Goal: Transaction & Acquisition: Register for event/course

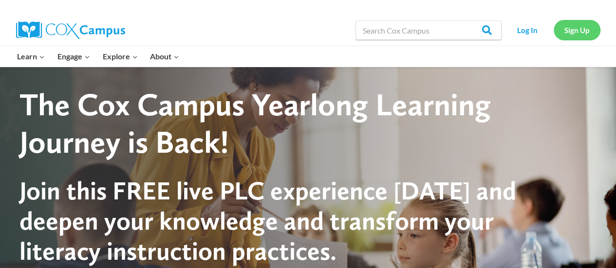
click at [574, 31] on link "Sign Up" at bounding box center [577, 30] width 47 height 20
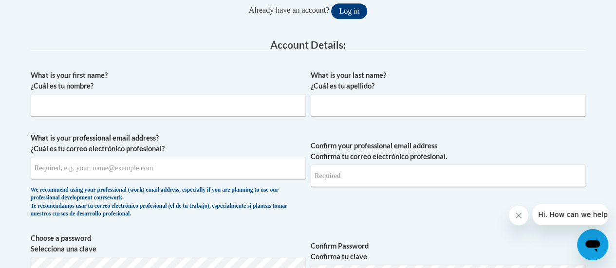
scroll to position [226, 0]
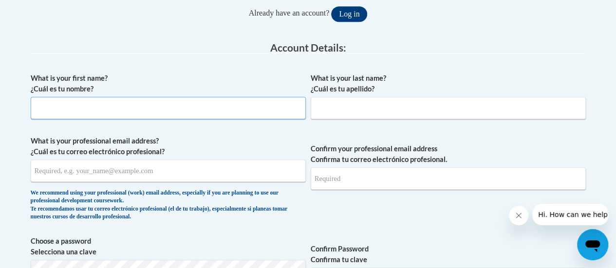
click at [44, 103] on input "What is your first name? ¿Cuál es tu nombre?" at bounding box center [168, 108] width 275 height 22
type input "[PERSON_NAME]"
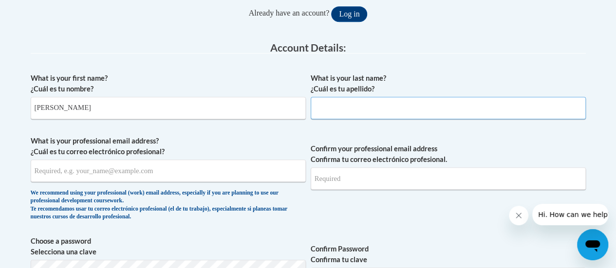
type input "[PERSON_NAME]"
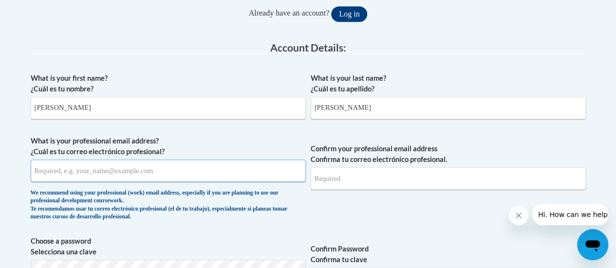
type input "[PERSON_NAME][EMAIL_ADDRESS][PERSON_NAME][DOMAIN_NAME]"
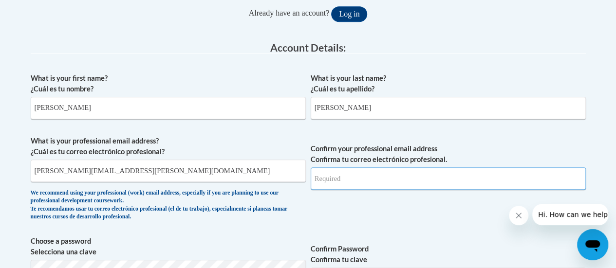
type input "[PERSON_NAME][EMAIL_ADDRESS][PERSON_NAME][DOMAIN_NAME]"
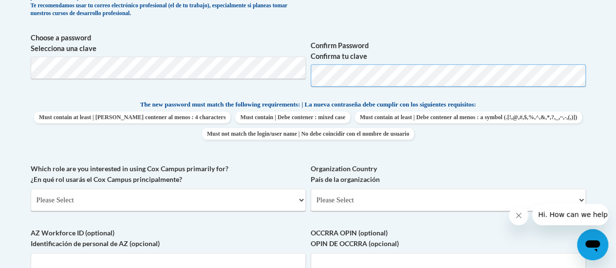
scroll to position [409, 0]
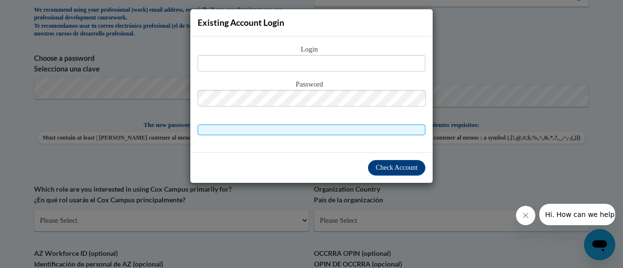
click at [463, 47] on div "Existing Account Login Login Password" at bounding box center [311, 134] width 623 height 268
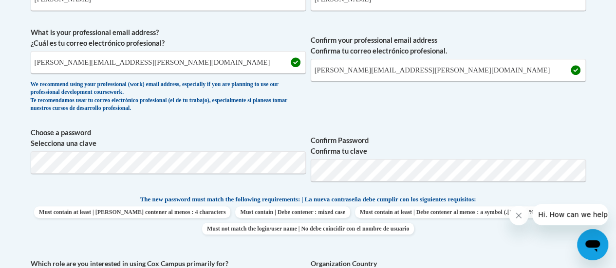
scroll to position [335, 0]
click at [182, 62] on input "[PERSON_NAME][EMAIL_ADDRESS][PERSON_NAME][DOMAIN_NAME]" at bounding box center [168, 62] width 275 height 22
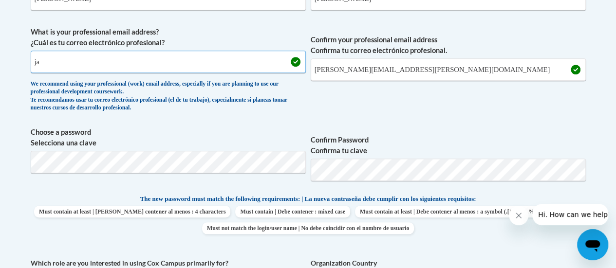
type input "j"
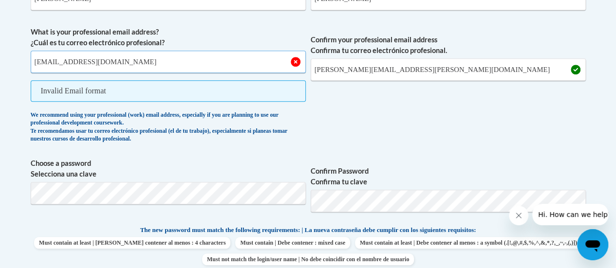
type input "[EMAIL_ADDRESS][DOMAIN_NAME]"
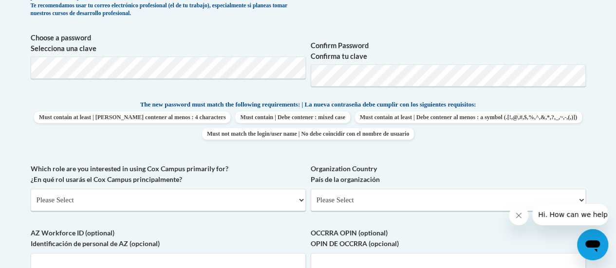
scroll to position [425, 0]
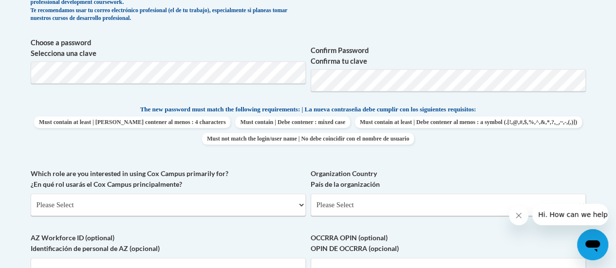
type input "[EMAIL_ADDRESS][DOMAIN_NAME]"
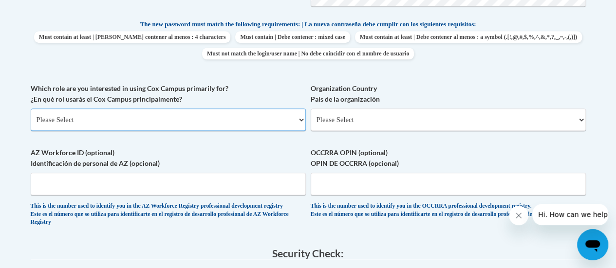
scroll to position [515, 0]
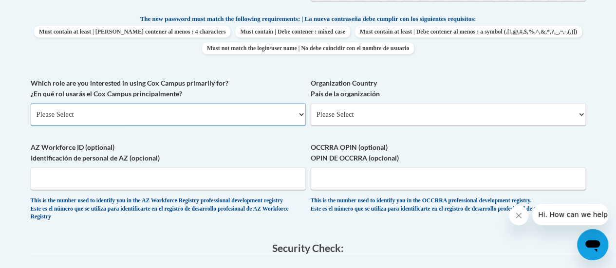
click at [273, 119] on select "Please Select College/University | Colegio/Universidad Community/Nonprofit Part…" at bounding box center [168, 114] width 275 height 22
select select "fbf2d438-af2f-41f8-98f1-81c410e29de3"
click at [31, 103] on select "Please Select College/University | Colegio/Universidad Community/Nonprofit Part…" at bounding box center [168, 114] width 275 height 22
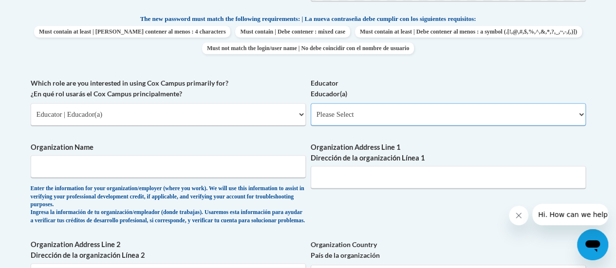
click at [471, 116] on select "Please Select Early Learning/Daycare Teacher/Family Home Care Provider | Maestr…" at bounding box center [448, 114] width 275 height 22
select select "8e40623d-54d0-45cd-9f92-5df65cd3f8cf"
click at [311, 103] on select "Please Select Early Learning/Daycare Teacher/Family Home Care Provider | Maestr…" at bounding box center [448, 114] width 275 height 22
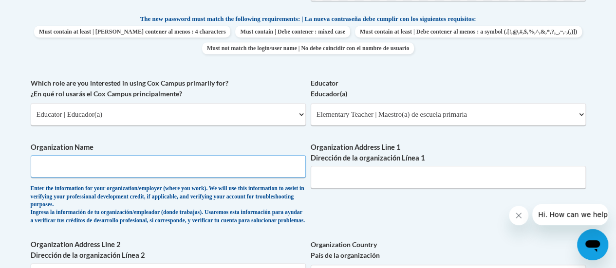
click at [79, 169] on input "Organization Name" at bounding box center [168, 166] width 275 height 22
type input "[PERSON_NAME] Road Leadership Academy"
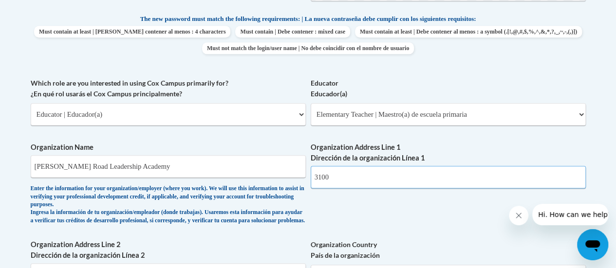
type input "[STREET_ADDRESS][PERSON_NAME]"
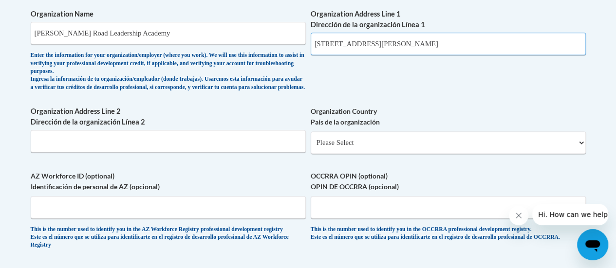
scroll to position [673, 0]
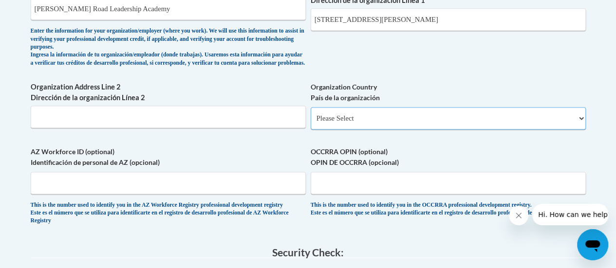
click at [390, 120] on select "Please Select [GEOGRAPHIC_DATA] | [GEOGRAPHIC_DATA] Outside of [GEOGRAPHIC_DATA…" at bounding box center [448, 118] width 275 height 22
select select "ad49bcad-a171-4b2e-b99c-48b446064914"
click at [311, 114] on select "Please Select [GEOGRAPHIC_DATA] | [GEOGRAPHIC_DATA] Outside of [GEOGRAPHIC_DATA…" at bounding box center [448, 118] width 275 height 22
select select
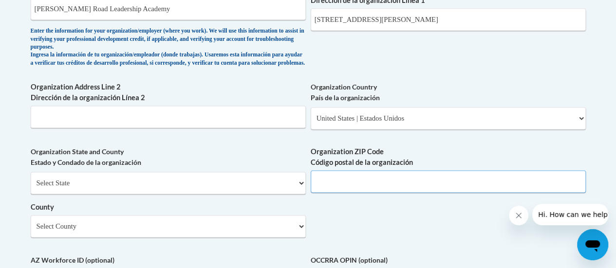
click at [399, 186] on input "Organization ZIP Code Código postal de la organización" at bounding box center [448, 181] width 275 height 22
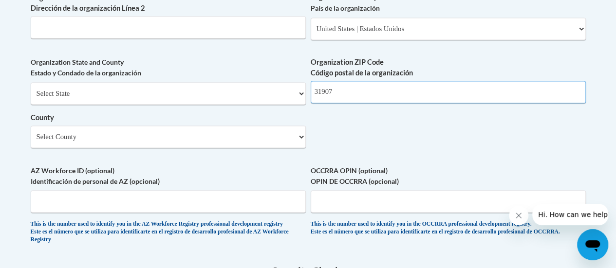
scroll to position [763, 0]
type input "31907"
click at [80, 148] on select "Select County Appling [PERSON_NAME] [PERSON_NAME] [PERSON_NAME] [PERSON_NAME] B…" at bounding box center [168, 136] width 275 height 22
select select "Muscogee"
click at [31, 132] on select "Select County Appling [PERSON_NAME] [PERSON_NAME] [PERSON_NAME] [PERSON_NAME] B…" at bounding box center [168, 136] width 275 height 22
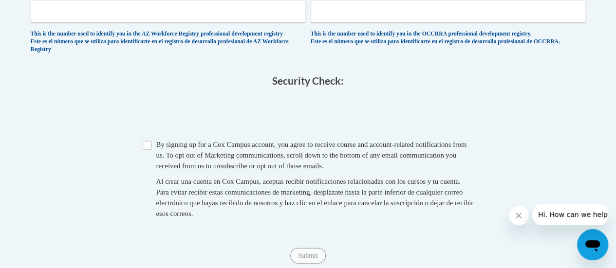
scroll to position [953, 0]
click at [147, 149] on input "Checkbox" at bounding box center [147, 145] width 9 height 9
checkbox input "true"
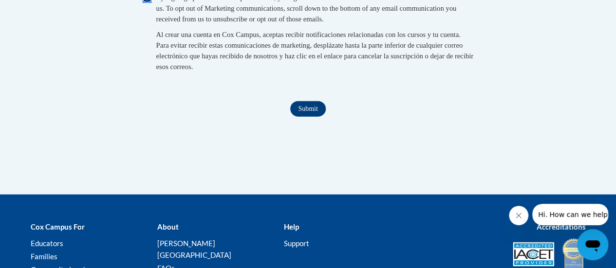
scroll to position [1102, 0]
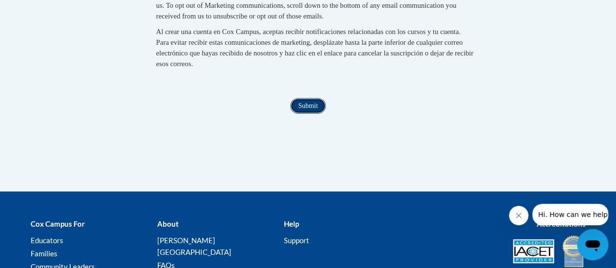
click at [313, 114] on input "Submit" at bounding box center [307, 106] width 35 height 16
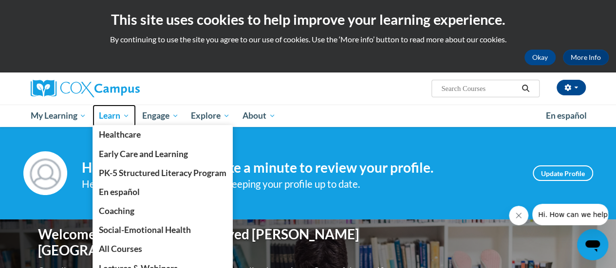
click at [121, 111] on span "Learn" at bounding box center [114, 116] width 31 height 12
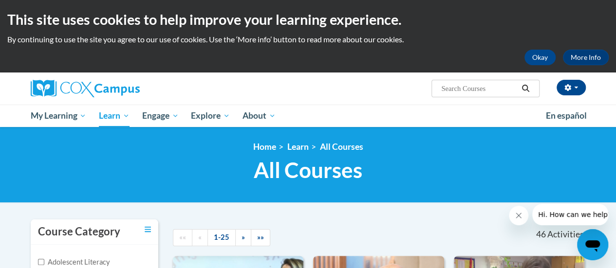
click at [462, 83] on input "Search..." at bounding box center [479, 89] width 78 height 12
